Goal: Information Seeking & Learning: Learn about a topic

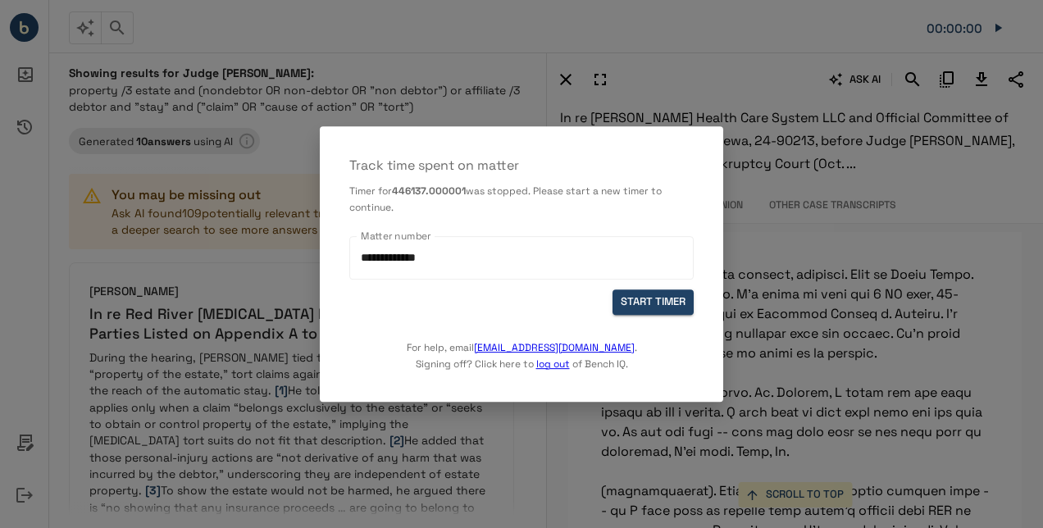
scroll to position [12553, 0]
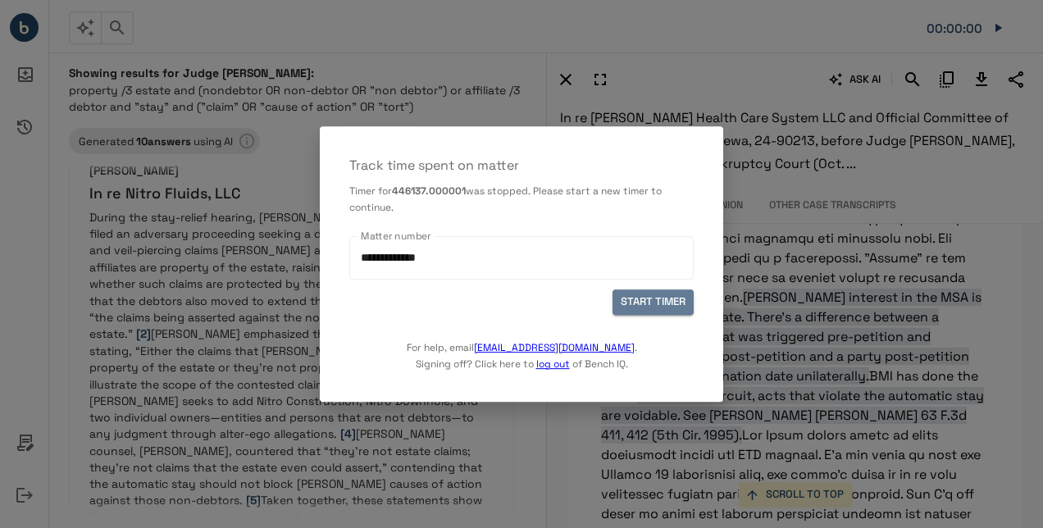
click at [669, 296] on button "START TIMER" at bounding box center [653, 301] width 81 height 25
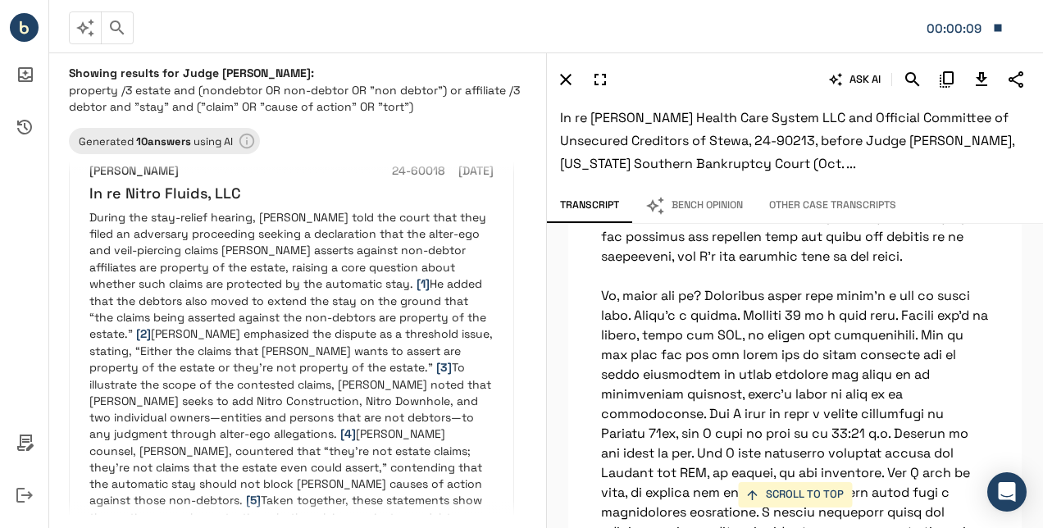
scroll to position [13321, 0]
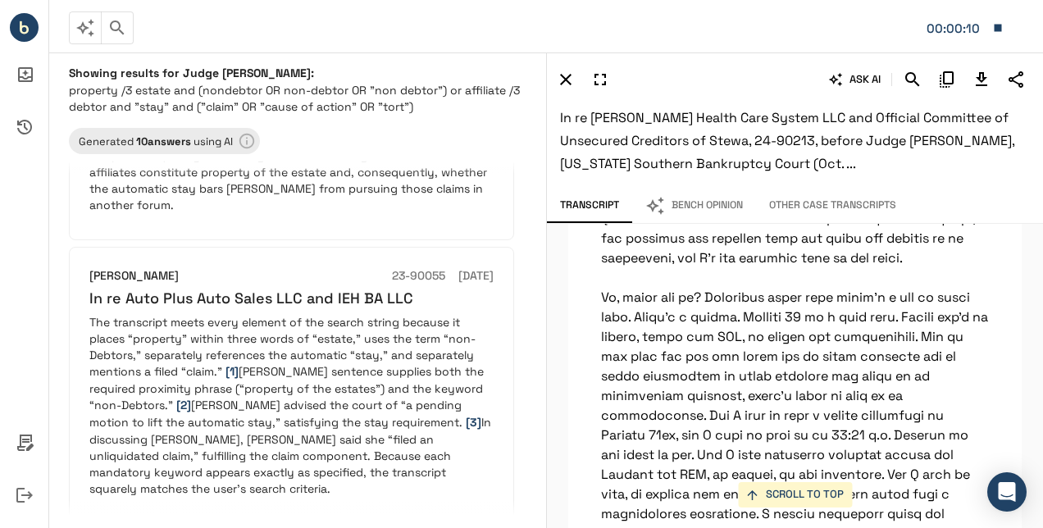
click at [289, 344] on p "The transcript meets every element of the search string because it places “prop…" at bounding box center [291, 405] width 404 height 183
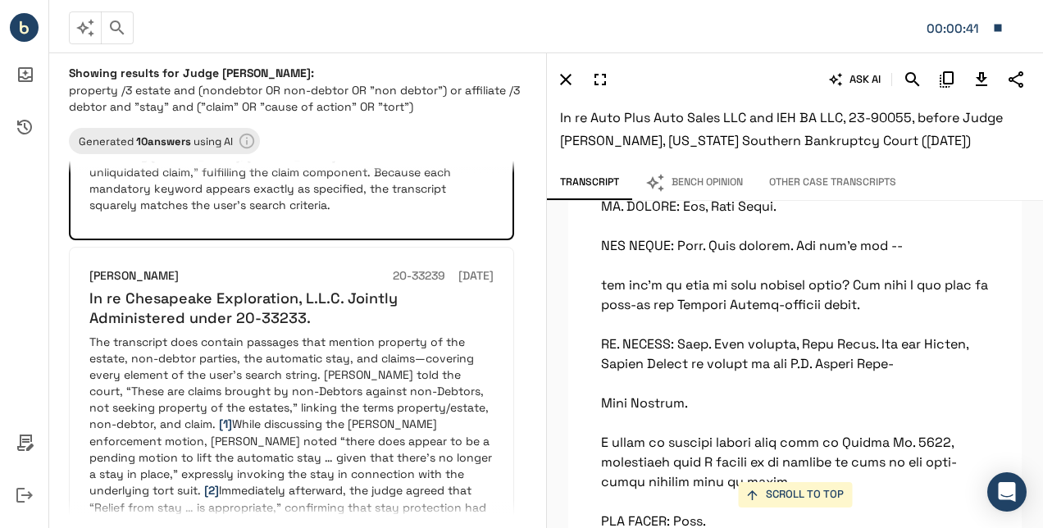
scroll to position [2030, 0]
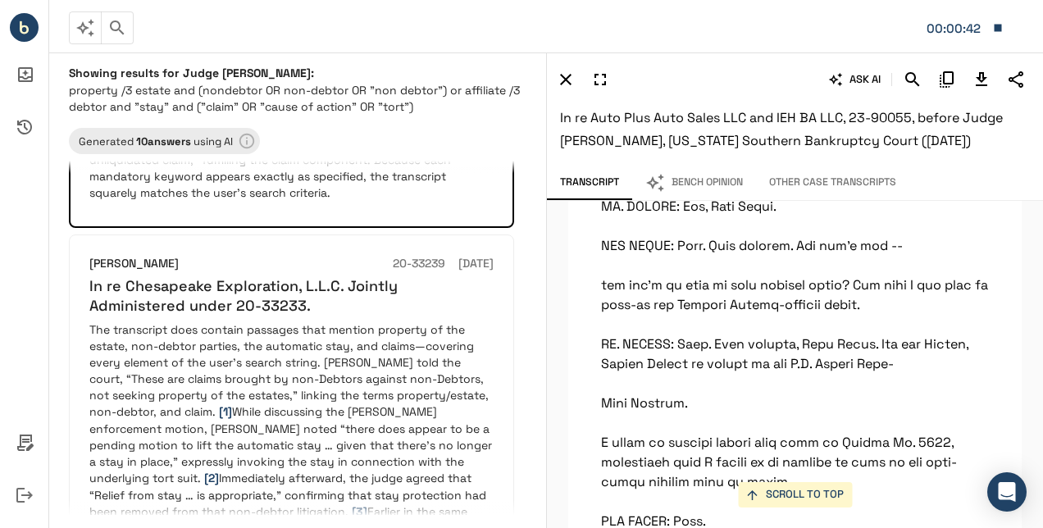
click at [317, 378] on p "The transcript does contain passages that mention property of the estate, non-d…" at bounding box center [291, 462] width 404 height 282
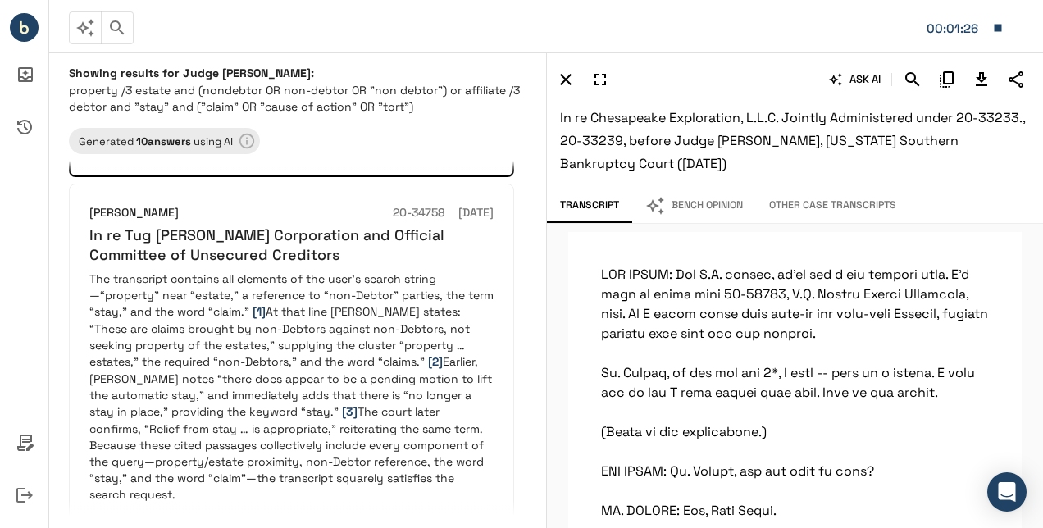
scroll to position [2486, 0]
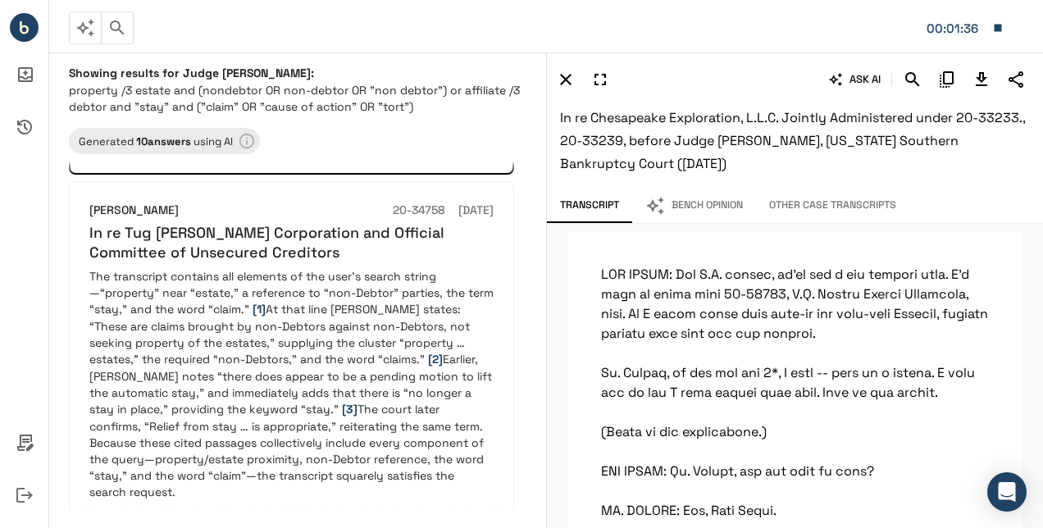
click at [225, 310] on p "The transcript contains all elements of the user’s search string—“property” nea…" at bounding box center [291, 384] width 404 height 232
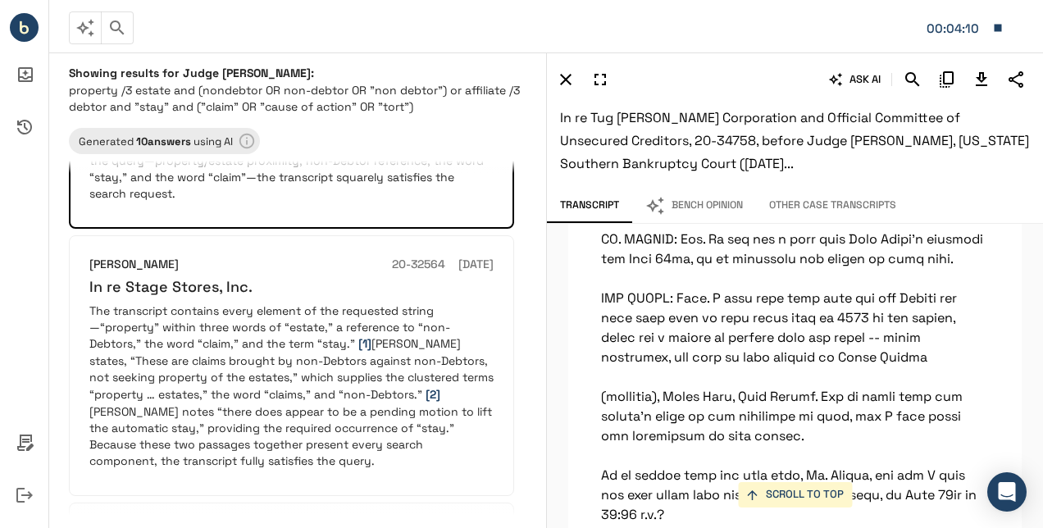
scroll to position [2789, 0]
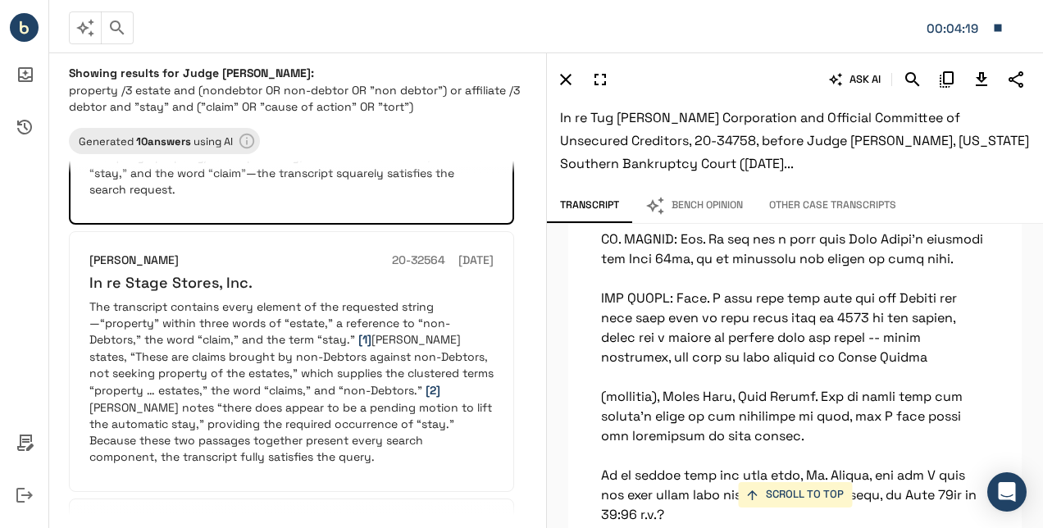
click at [367, 332] on span "[1]" at bounding box center [364, 339] width 13 height 15
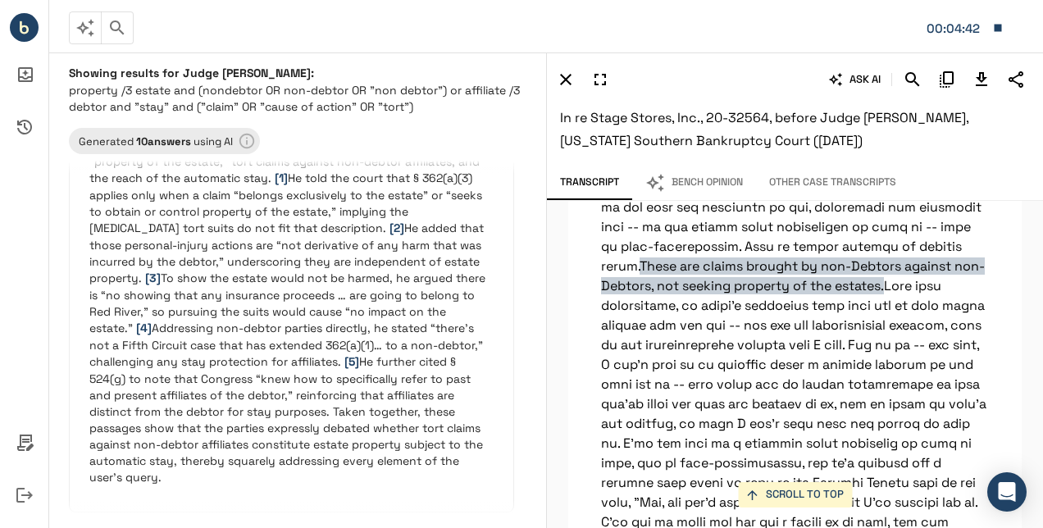
scroll to position [0, 0]
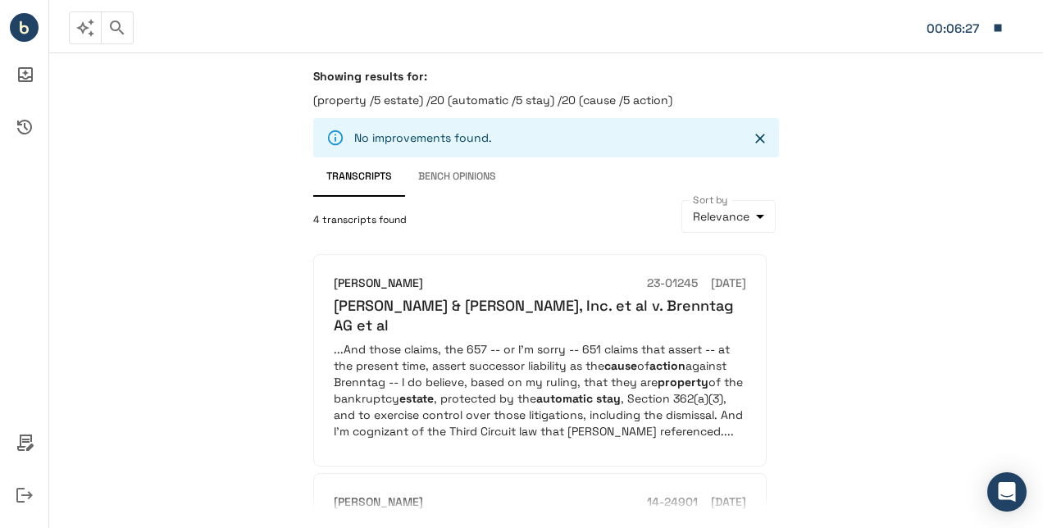
click at [495, 352] on p "...And those claims, the 657 -- or I'm sorry -- 651 claims that assert -- at th…" at bounding box center [540, 390] width 412 height 98
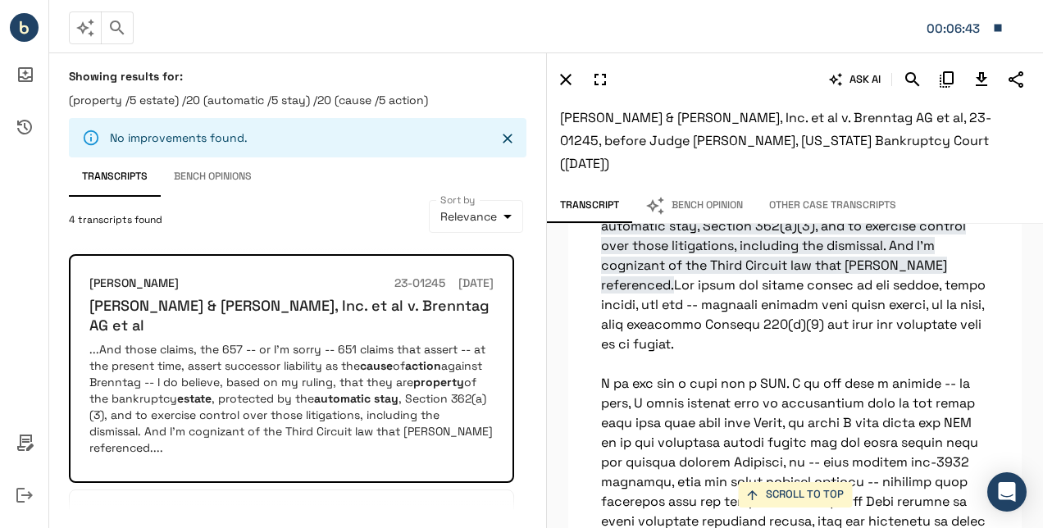
scroll to position [41694, 0]
click at [982, 79] on icon "Download Transcript" at bounding box center [981, 79] width 11 height 14
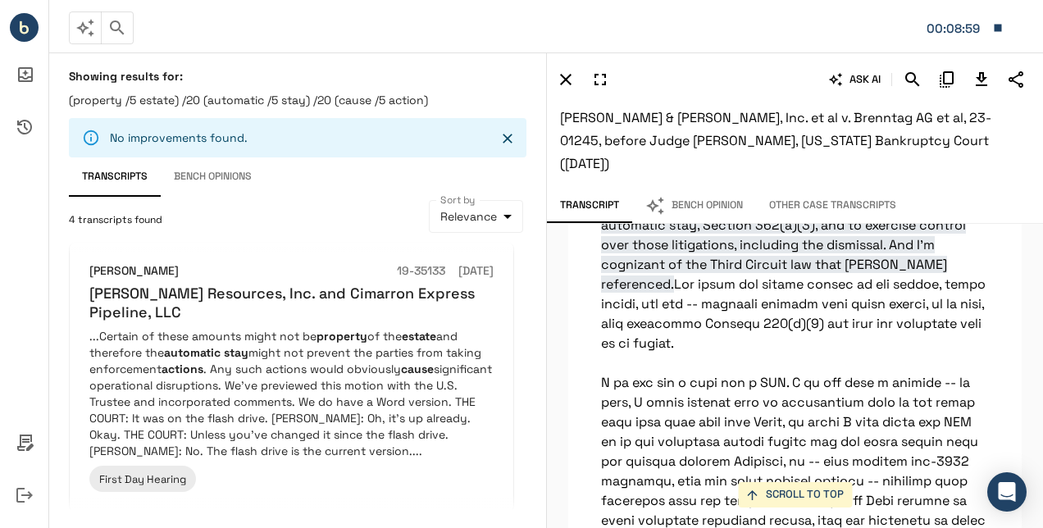
scroll to position [509, 0]
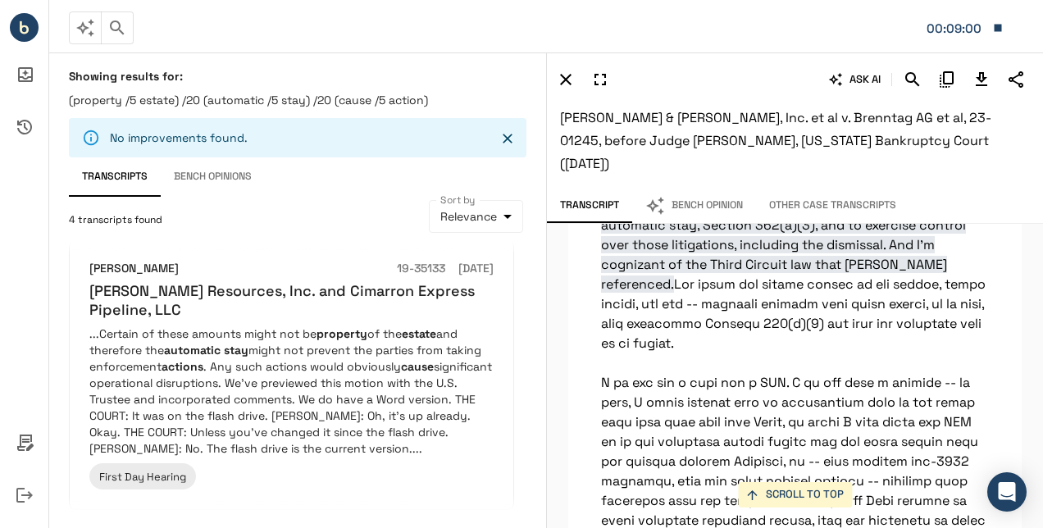
click at [319, 339] on p "...Certain of these amounts might not be property of the estate and therefore t…" at bounding box center [291, 391] width 404 height 131
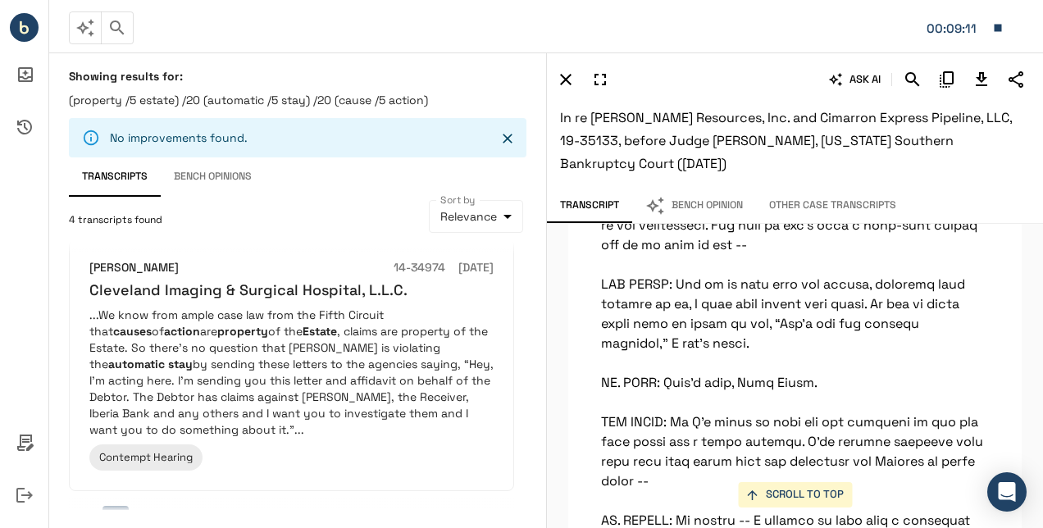
scroll to position [804, 0]
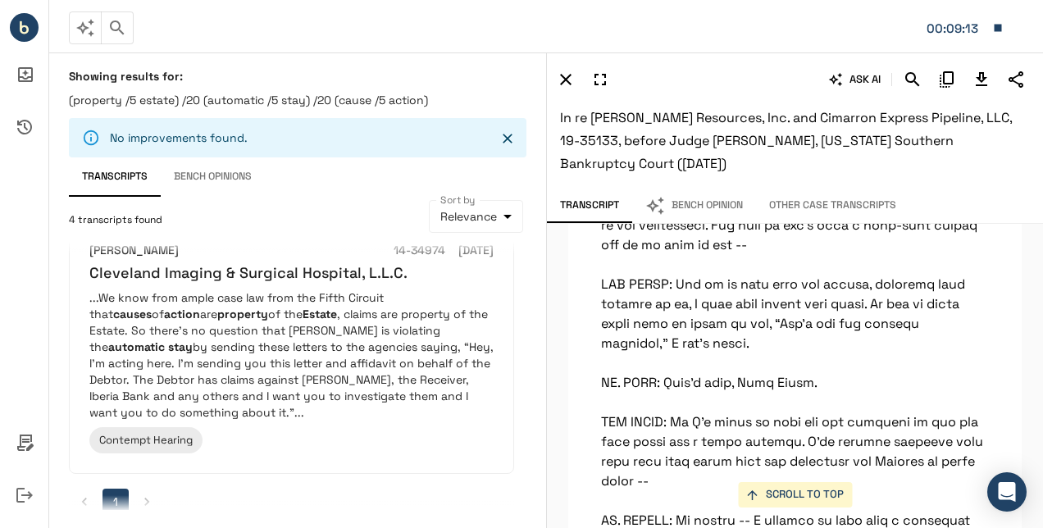
click at [336, 308] on p "...We know from ample case law from the Fifth Circuit that causes of action are…" at bounding box center [291, 354] width 404 height 131
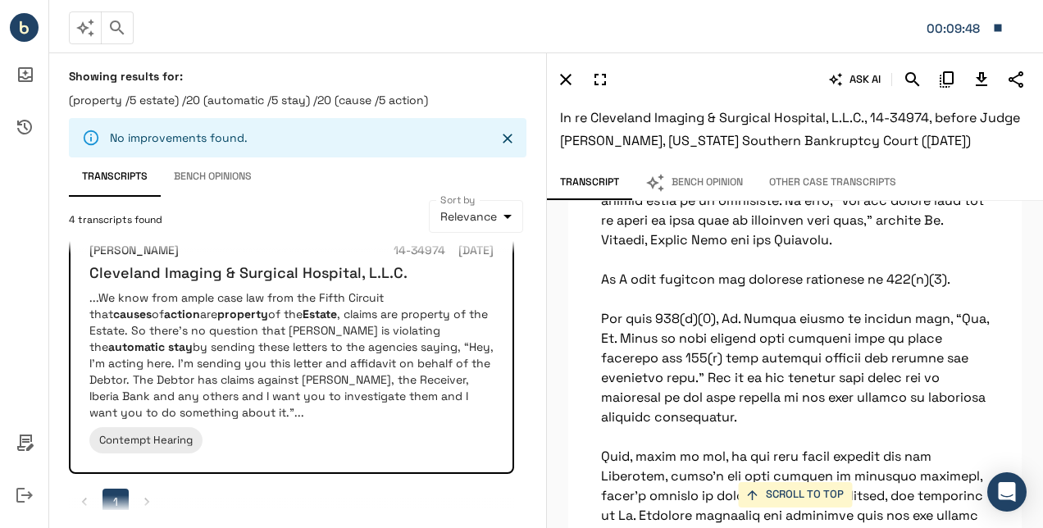
scroll to position [115867, 0]
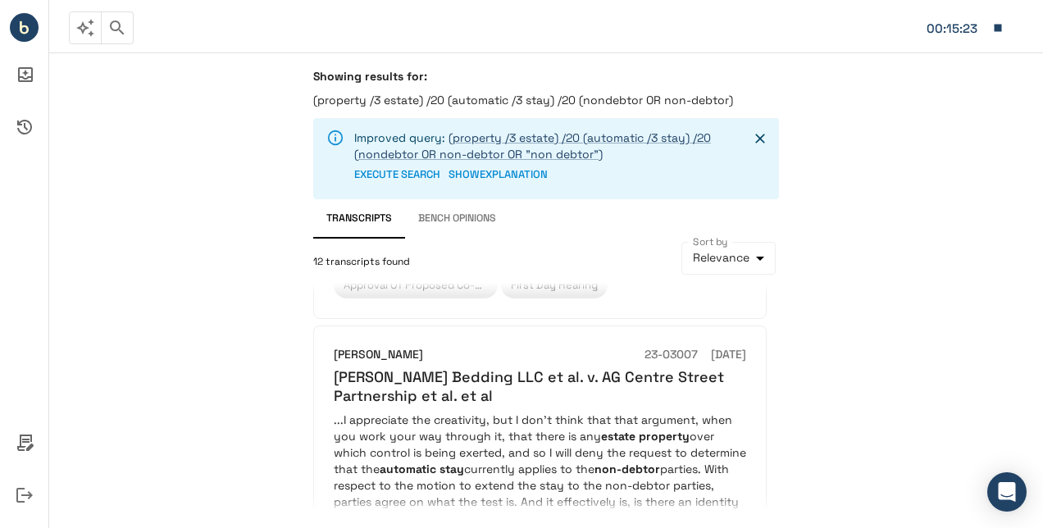
scroll to position [2053, 0]
click at [526, 410] on p "...I appreciate the creativity, but I don't think that that argument, when you …" at bounding box center [540, 475] width 412 height 131
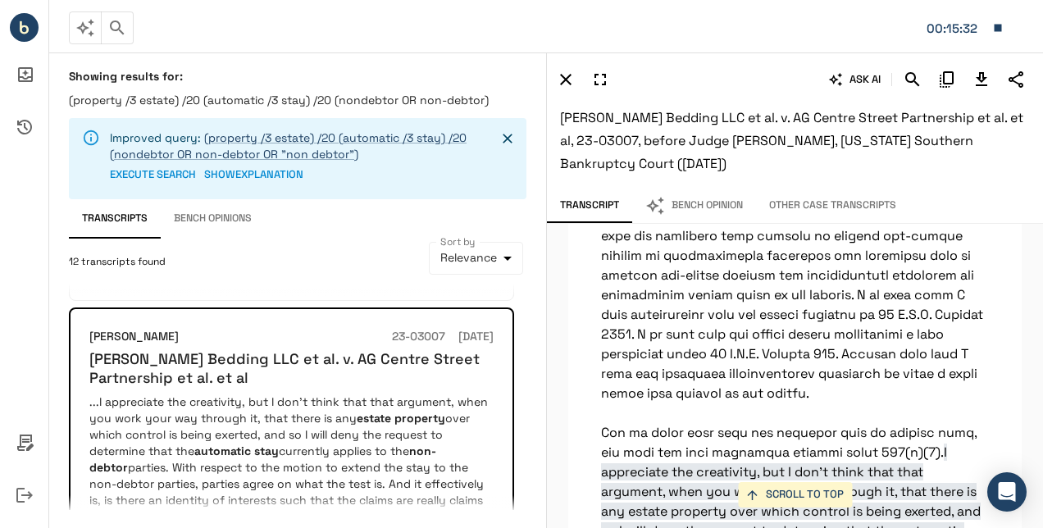
scroll to position [36427, 0]
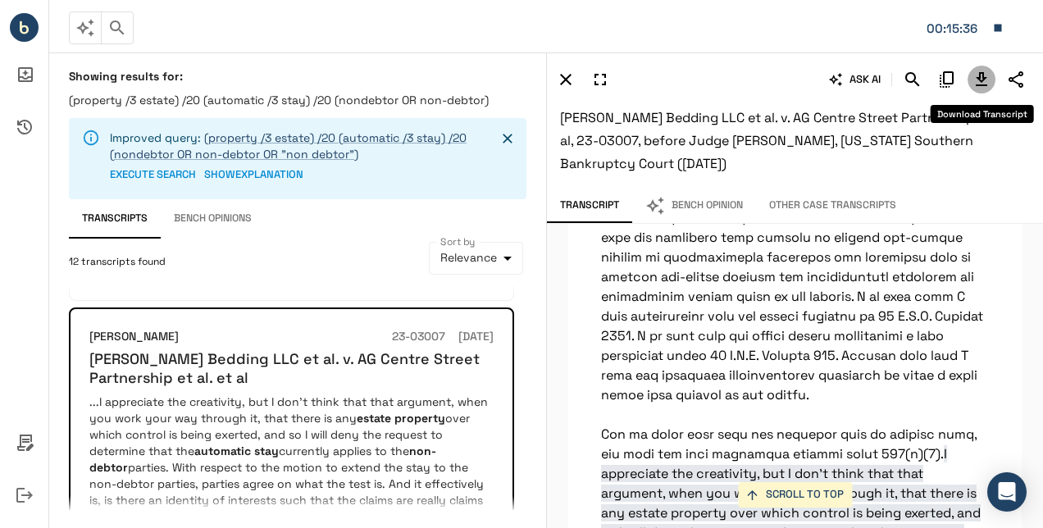
click at [978, 71] on icon "Download Transcript" at bounding box center [982, 80] width 20 height 20
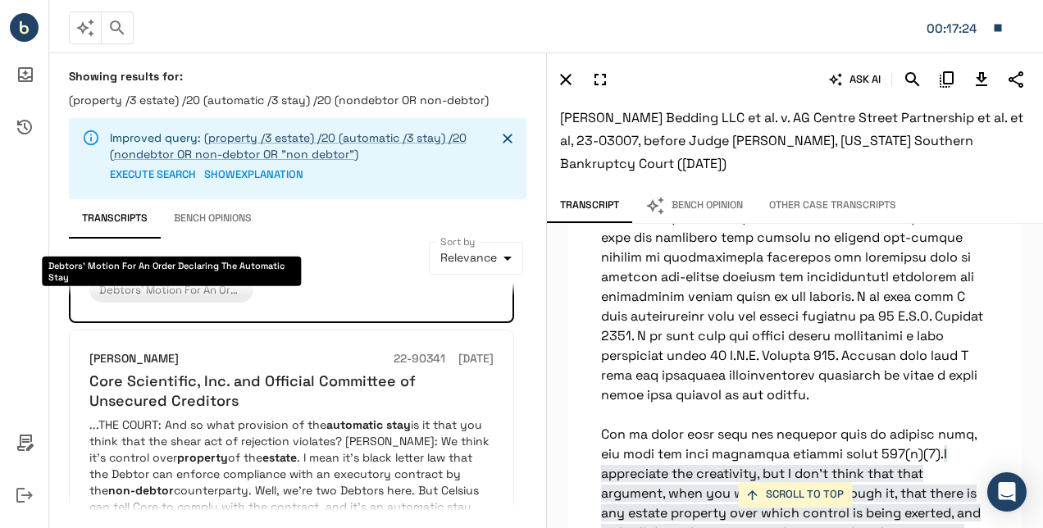
scroll to position [2347, 0]
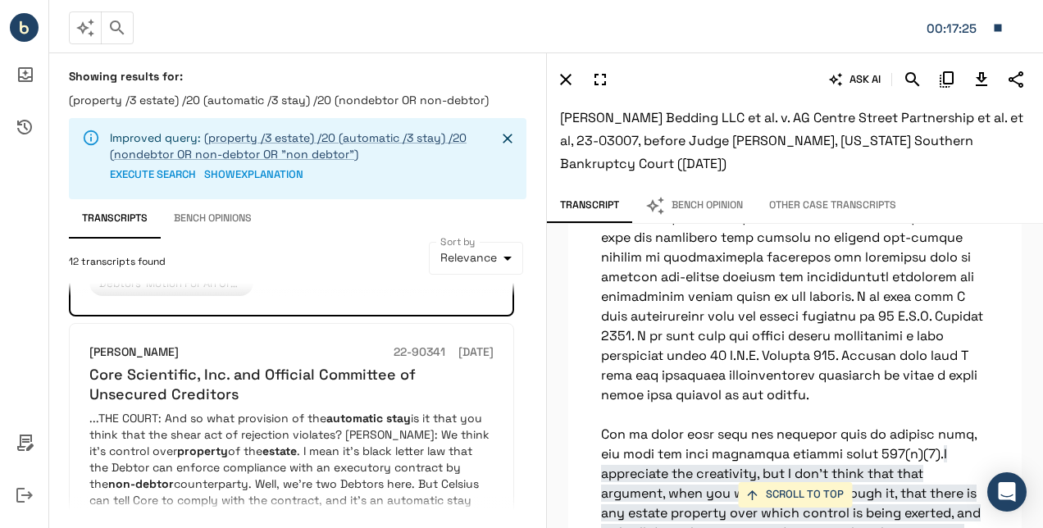
click at [171, 410] on p "...THE COURT: And so what provision of the automatic stay is it that you think …" at bounding box center [291, 475] width 404 height 131
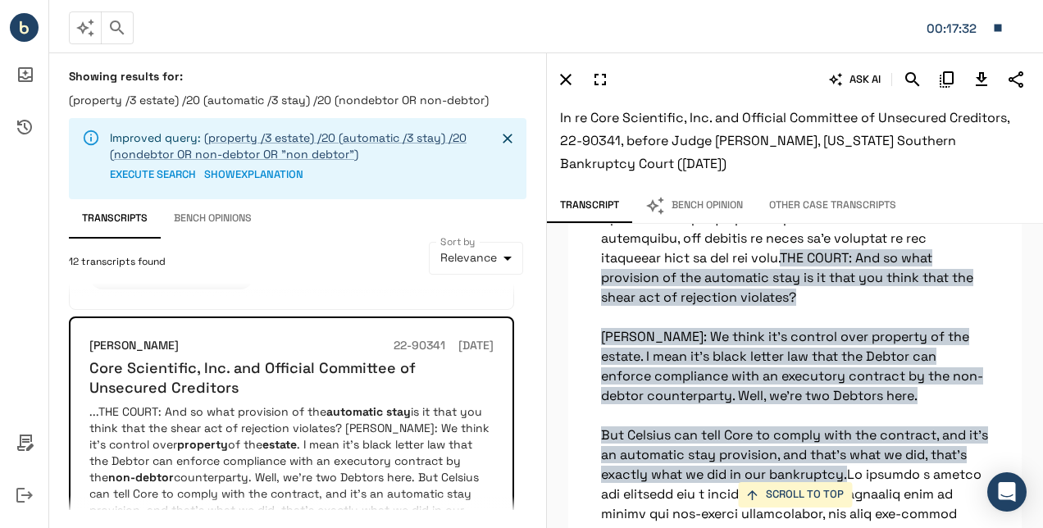
scroll to position [2415, 0]
